Goal: Information Seeking & Learning: Learn about a topic

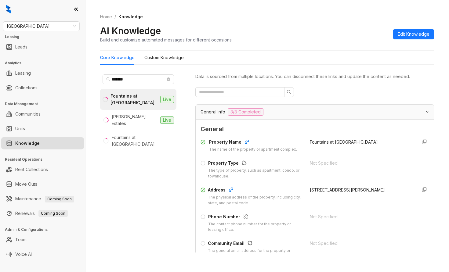
scroll to position [780, 0]
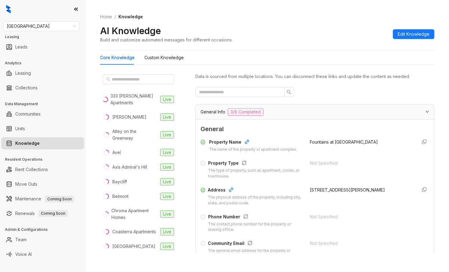
drag, startPoint x: 105, startPoint y: 265, endPoint x: 104, endPoint y: 255, distance: 9.8
click at [105, 265] on div "Home / Knowledge AI Knowledge Build and customize automated messages for differ…" at bounding box center [268, 136] width 364 height 272
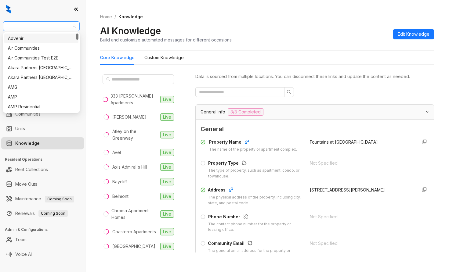
click at [31, 28] on span "[GEOGRAPHIC_DATA]" at bounding box center [41, 26] width 69 height 9
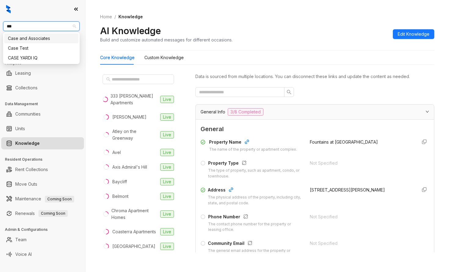
type input "****"
click at [29, 38] on div "Case and Associates" at bounding box center [41, 38] width 67 height 7
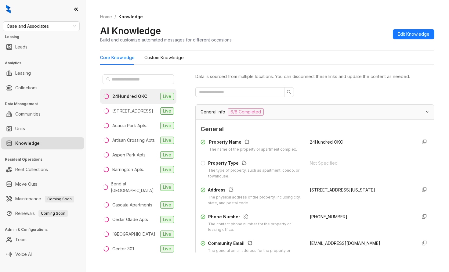
click at [439, 89] on div "Home / Knowledge AI Knowledge Build and customize automated messages for differ…" at bounding box center [268, 136] width 364 height 272
click at [132, 125] on div "Acacia Park Apts." at bounding box center [129, 125] width 35 height 7
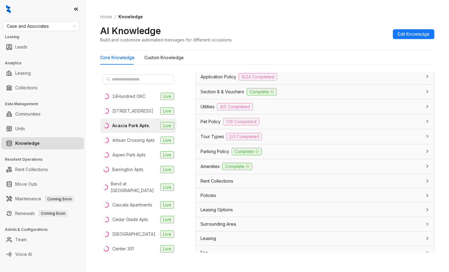
scroll to position [441, 0]
click at [205, 107] on span "Utilities" at bounding box center [208, 105] width 14 height 7
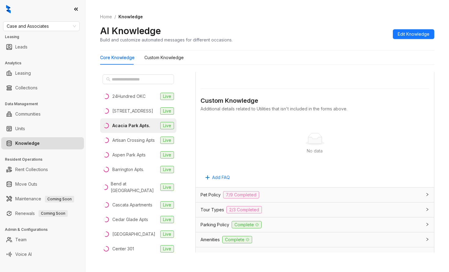
scroll to position [679, 0]
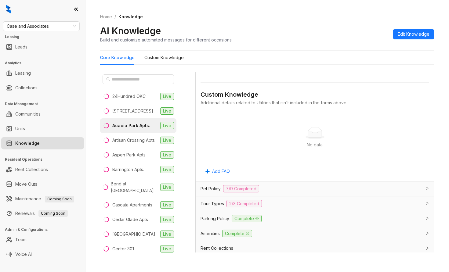
click at [218, 188] on span "Pet Policy" at bounding box center [211, 189] width 20 height 7
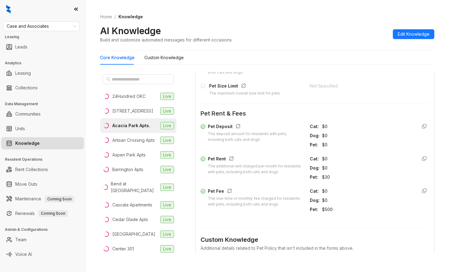
scroll to position [916, 0]
